Goal: Task Accomplishment & Management: Use online tool/utility

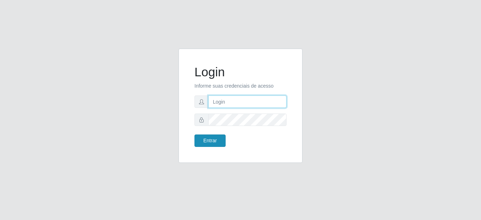
type input "mariabemais@B8"
click at [214, 140] on button "Entrar" at bounding box center [210, 140] width 31 height 12
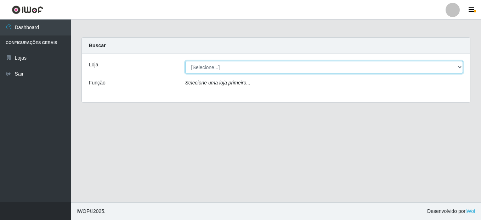
click at [216, 68] on select "[Selecione...] Bemais Supermercados - B8 [PERSON_NAME]" at bounding box center [324, 67] width 278 height 12
select select "413"
click at [185, 61] on select "[Selecione...] Bemais Supermercados - B8 [PERSON_NAME]" at bounding box center [324, 67] width 278 height 12
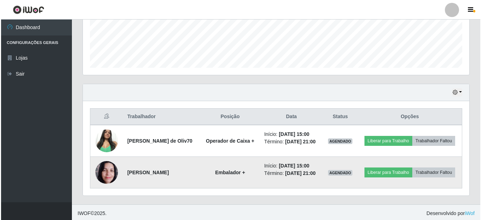
scroll to position [188, 0]
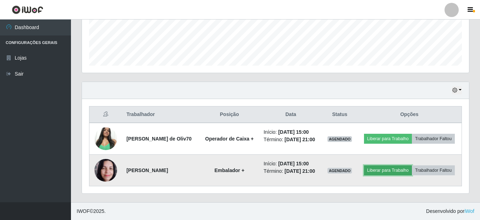
click at [382, 173] on button "Liberar para Trabalho" at bounding box center [388, 170] width 48 height 10
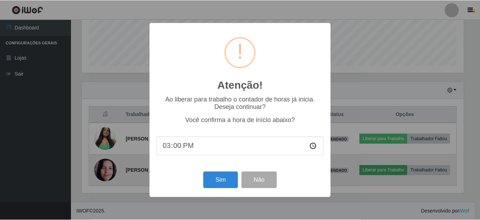
scroll to position [147, 383]
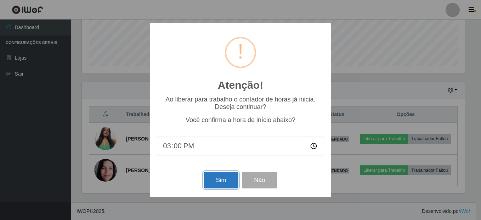
click at [227, 185] on button "Sim" at bounding box center [221, 180] width 34 height 17
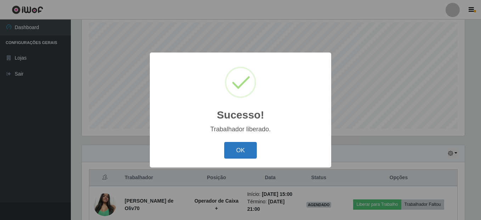
click at [254, 150] on button "OK" at bounding box center [240, 150] width 33 height 17
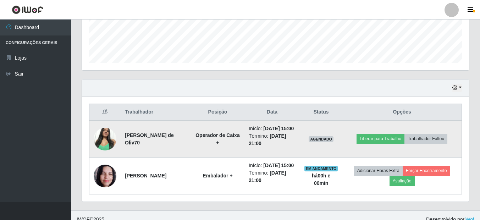
scroll to position [196, 0]
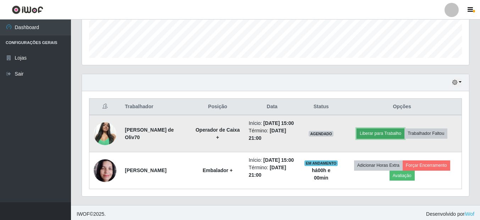
click at [383, 137] on button "Liberar para Trabalho" at bounding box center [380, 133] width 48 height 10
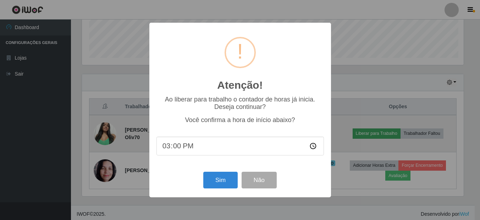
scroll to position [147, 383]
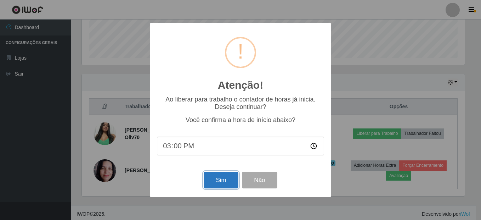
click at [223, 180] on button "Sim" at bounding box center [221, 180] width 34 height 17
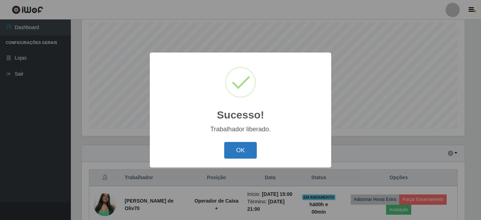
click at [249, 149] on button "OK" at bounding box center [240, 150] width 33 height 17
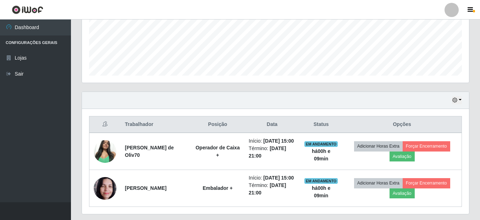
scroll to position [213, 0]
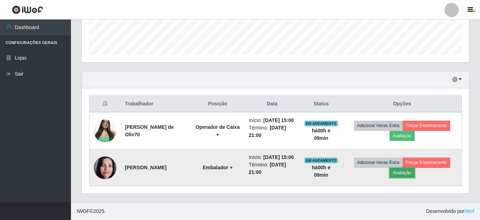
click at [411, 172] on button "Avaliação" at bounding box center [401, 173] width 25 height 10
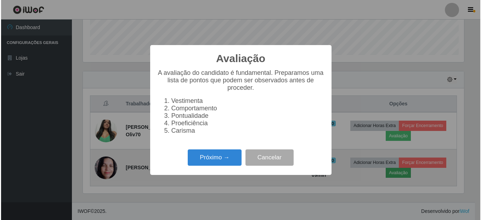
scroll to position [147, 383]
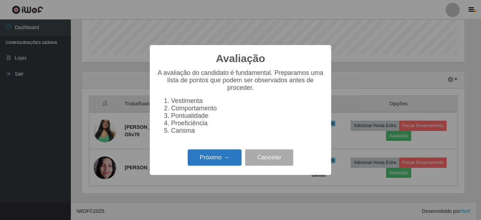
click at [199, 160] on button "Próximo →" at bounding box center [215, 157] width 54 height 17
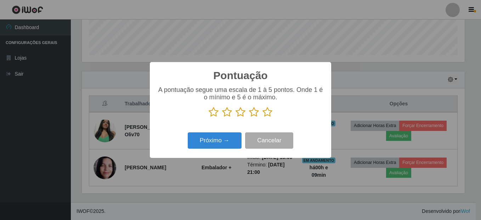
click at [212, 110] on icon at bounding box center [214, 112] width 10 height 11
click at [209, 117] on input "radio" at bounding box center [209, 117] width 0 height 0
click at [213, 110] on icon at bounding box center [214, 112] width 10 height 11
click at [209, 117] on input "radio" at bounding box center [209, 117] width 0 height 0
click at [210, 145] on button "Próximo →" at bounding box center [215, 140] width 54 height 17
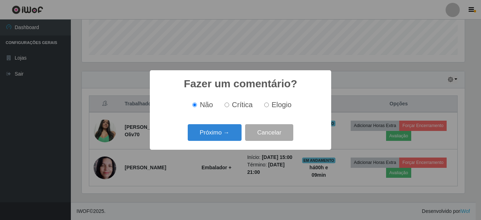
click at [229, 108] on label "Crítica" at bounding box center [237, 105] width 31 height 8
click at [229, 107] on input "Crítica" at bounding box center [227, 104] width 5 height 5
radio input "true"
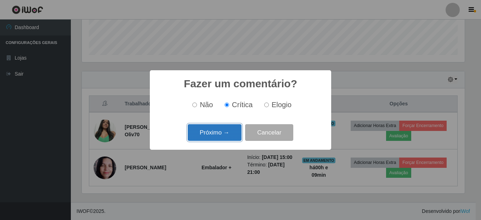
click at [212, 134] on button "Próximo →" at bounding box center [215, 132] width 54 height 17
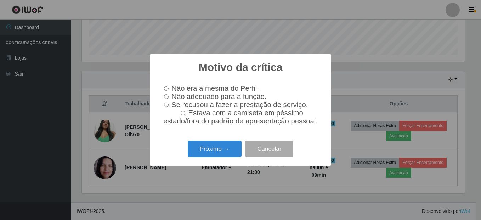
click at [167, 97] on input "Não adequado para a função." at bounding box center [166, 96] width 5 height 5
radio input "true"
click at [204, 154] on button "Próximo →" at bounding box center [215, 148] width 54 height 17
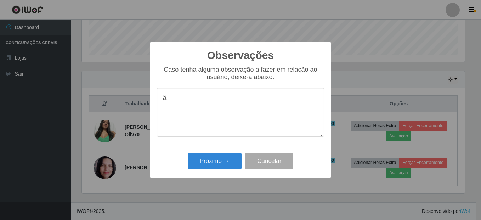
type textarea "ã"
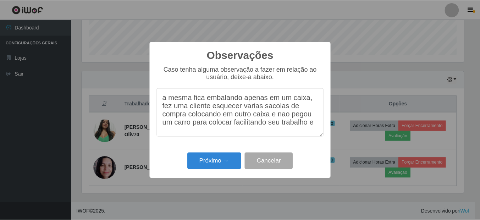
scroll to position [6, 0]
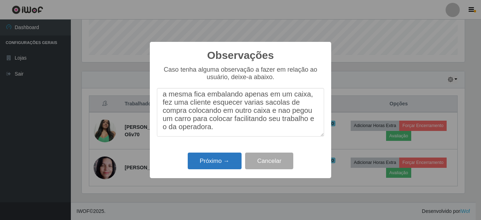
type textarea "a mesma fica embalando apenas em um caixa, fez uma cliente esquecer varias saco…"
click at [200, 161] on button "Próximo →" at bounding box center [215, 160] width 54 height 17
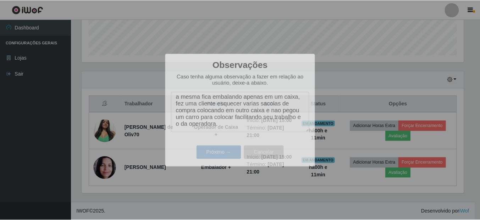
scroll to position [147, 387]
